Goal: Task Accomplishment & Management: Complete application form

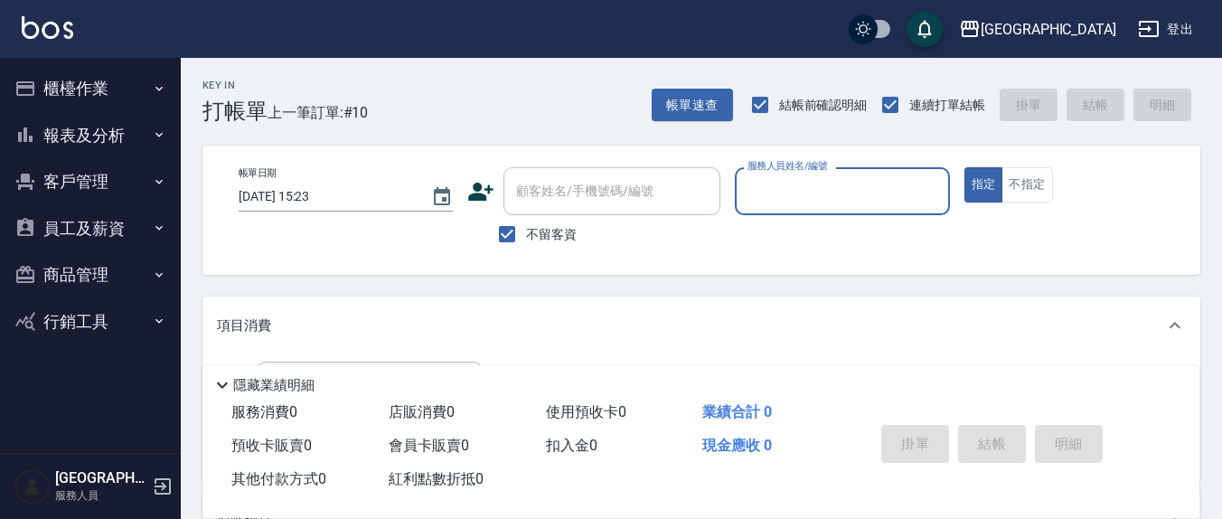
click at [810, 189] on input "服務人員姓名/編號" at bounding box center [842, 191] width 198 height 32
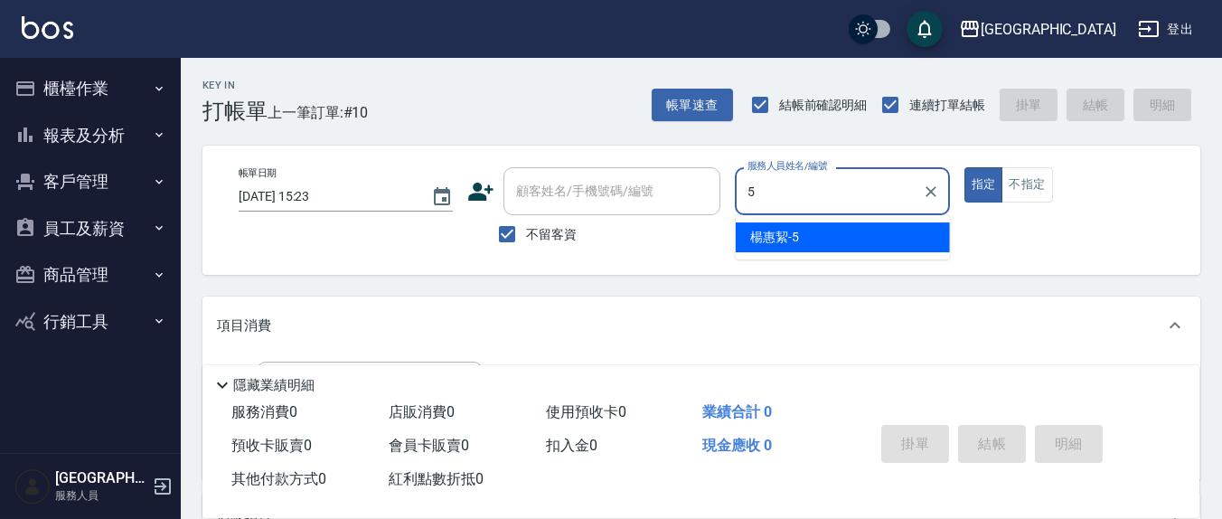
type input "[PERSON_NAME]5"
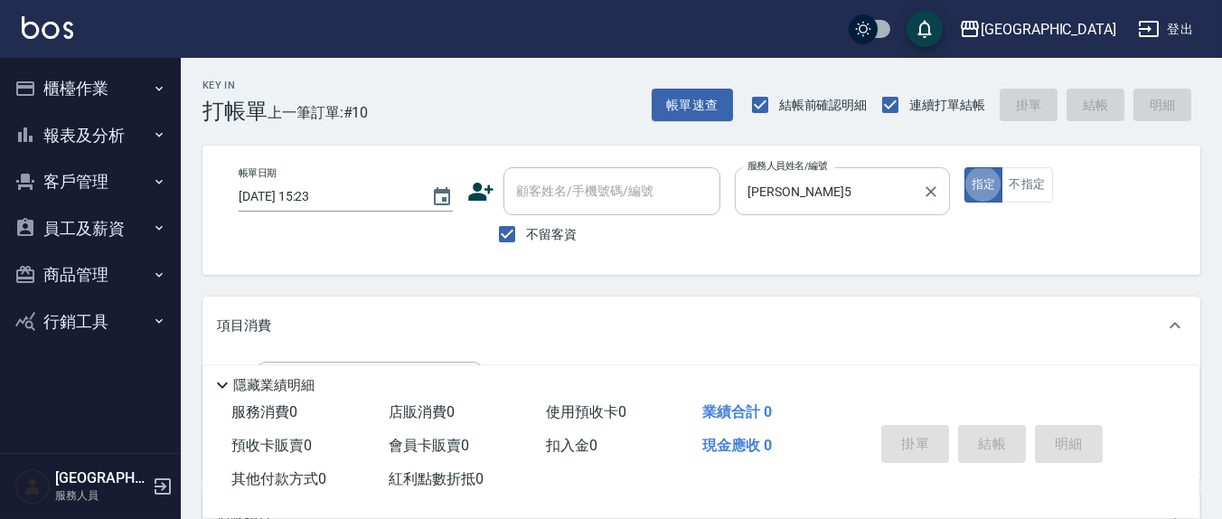
type button "true"
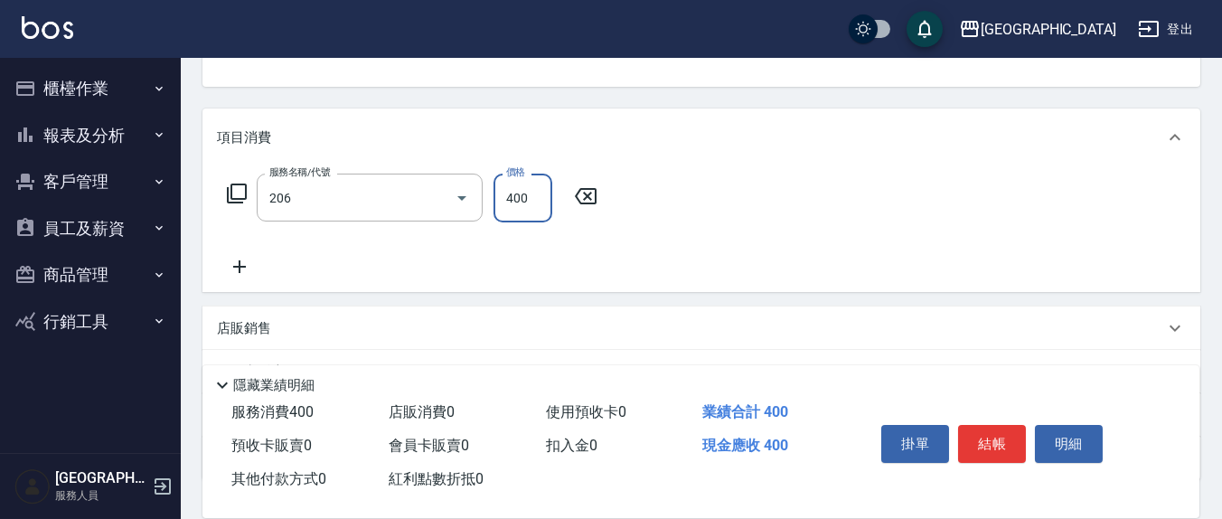
type input "健康洗(206)"
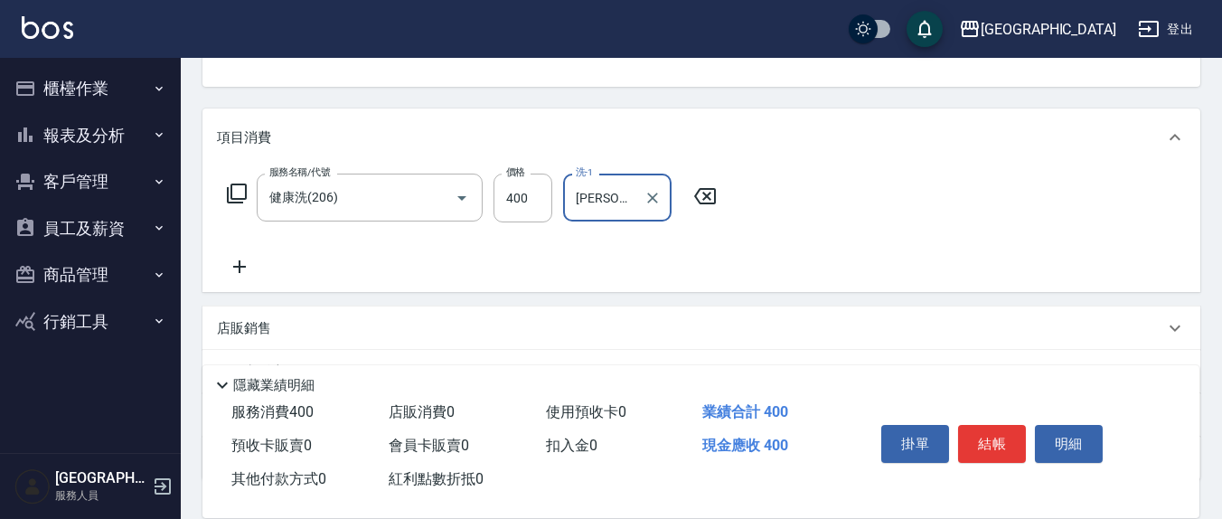
type input "[PERSON_NAME]-21"
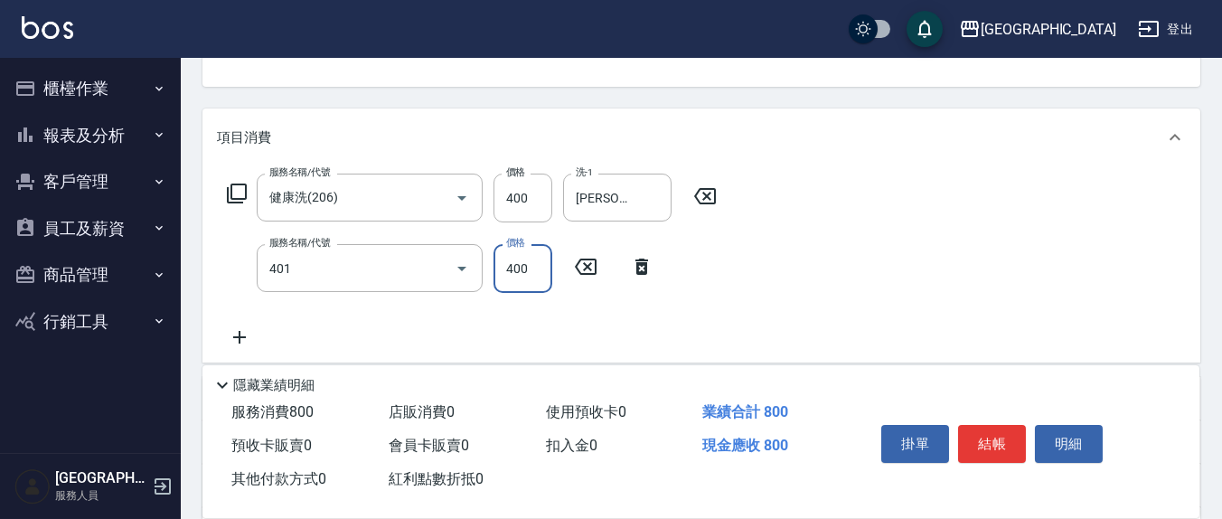
type input "剪髮(401)"
type input "200"
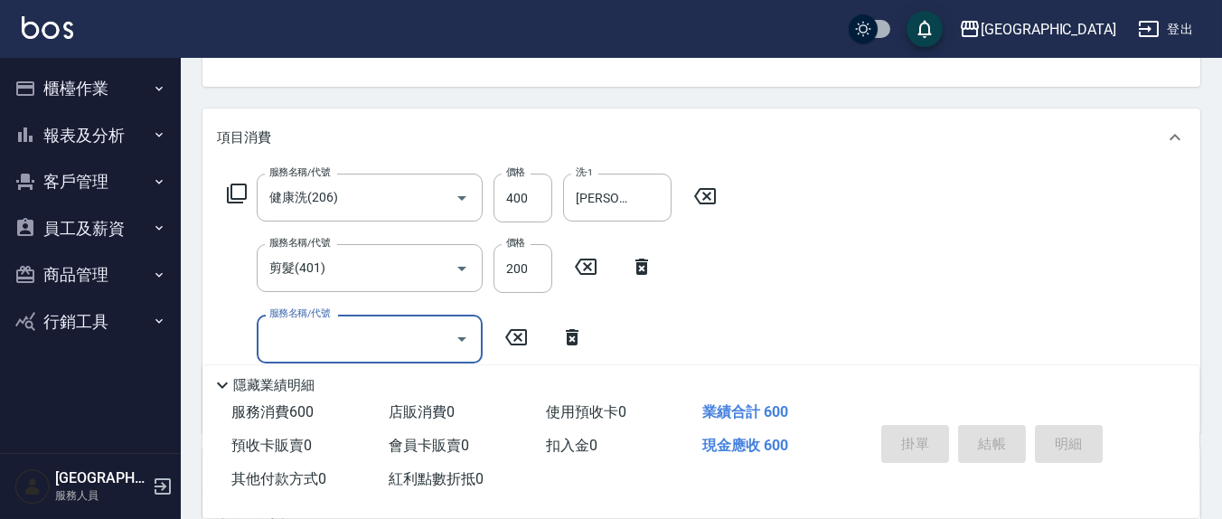
type input "[DATE] 16:43"
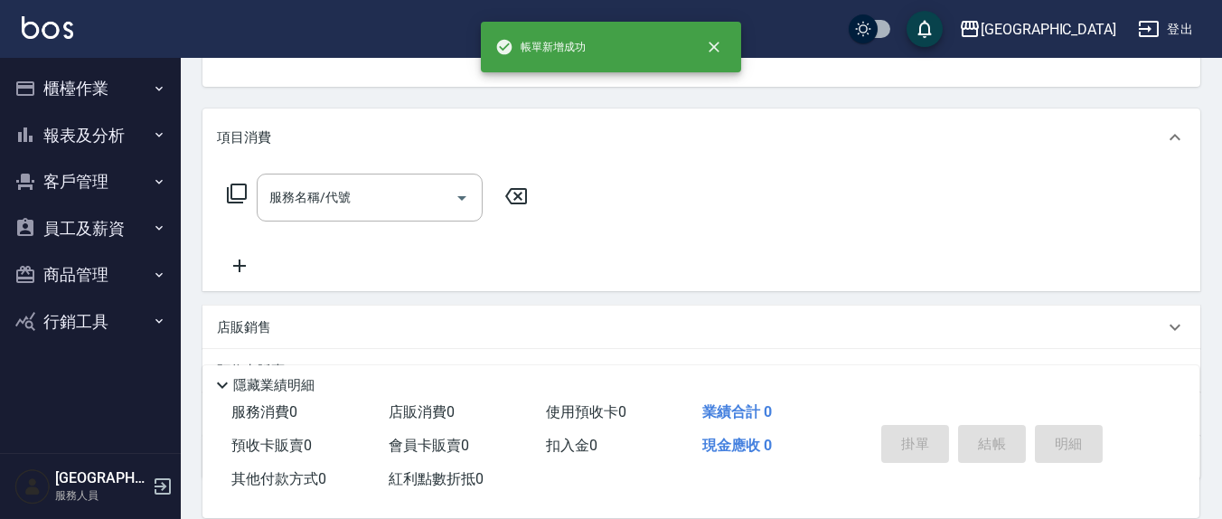
scroll to position [175, 0]
